Goal: Information Seeking & Learning: Learn about a topic

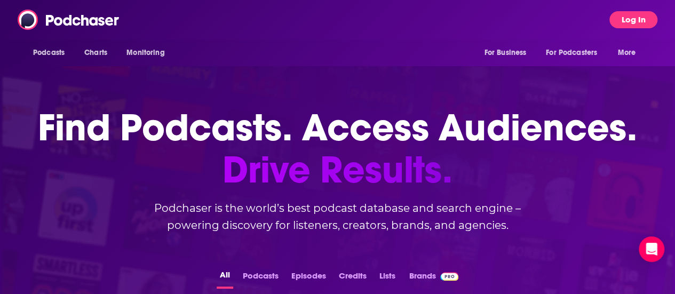
click at [633, 20] on button "Log In" at bounding box center [633, 19] width 48 height 17
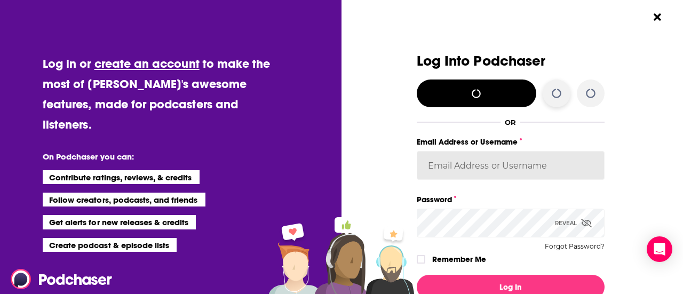
type input "sierra.[PERSON_NAME]"
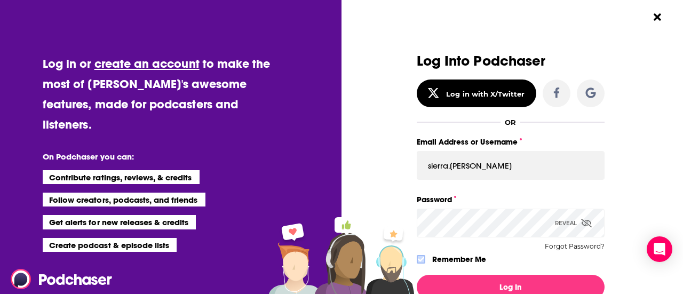
click at [418, 260] on icon "Dialog" at bounding box center [421, 259] width 6 height 6
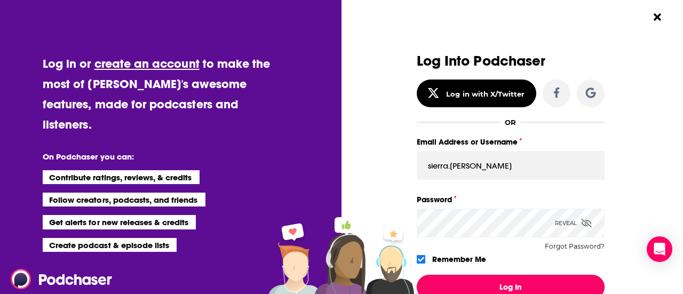
click at [484, 285] on button "Log In" at bounding box center [510, 287] width 188 height 25
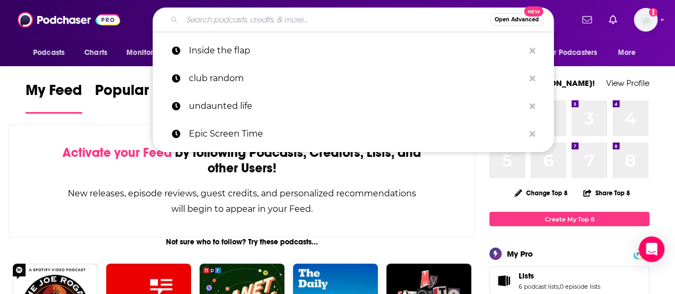
click at [242, 18] on input "Search podcasts, credits, & more..." at bounding box center [336, 19] width 308 height 17
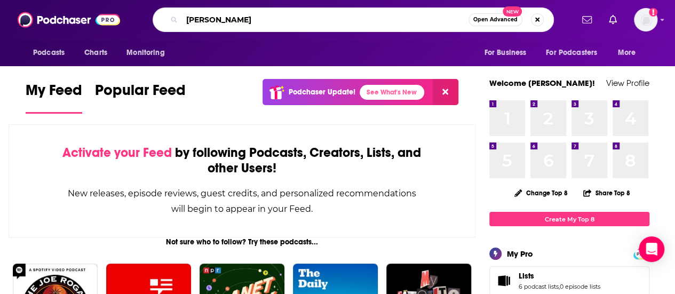
type input "[PERSON_NAME]"
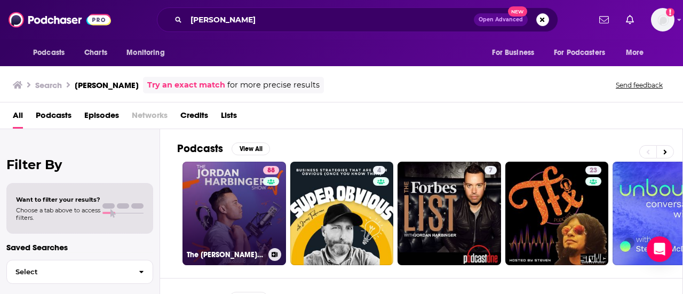
click at [230, 188] on link "88 The [PERSON_NAME] Show" at bounding box center [233, 213] width 103 height 103
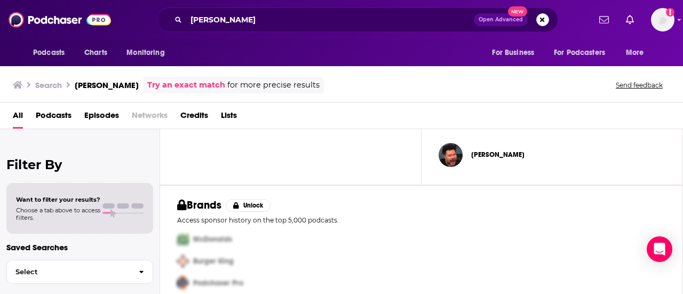
scroll to position [454, 0]
